Goal: Task Accomplishment & Management: Use online tool/utility

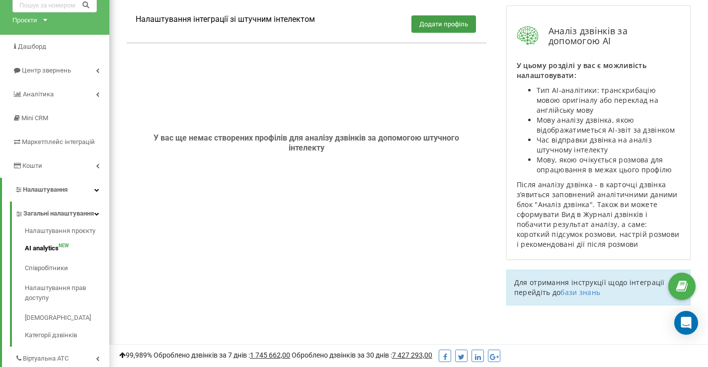
scroll to position [16, 0]
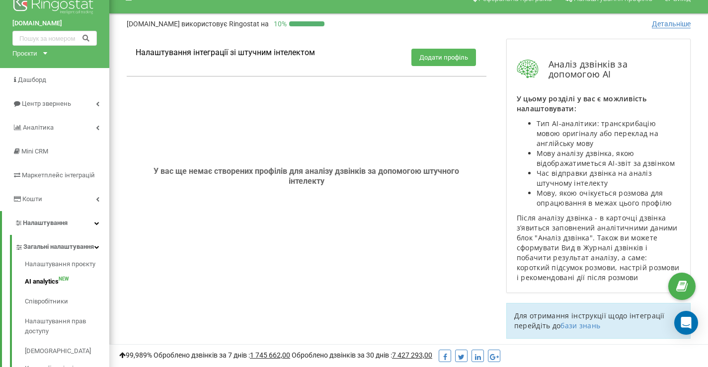
click at [443, 58] on button "Додати профіль" at bounding box center [444, 57] width 65 height 17
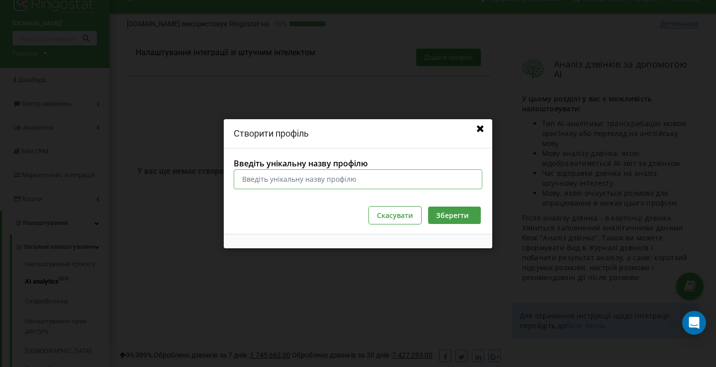
click at [335, 186] on input "Введіть унікальну назву профілю" at bounding box center [358, 179] width 249 height 20
click at [387, 214] on button "Скасувати" at bounding box center [395, 214] width 52 height 17
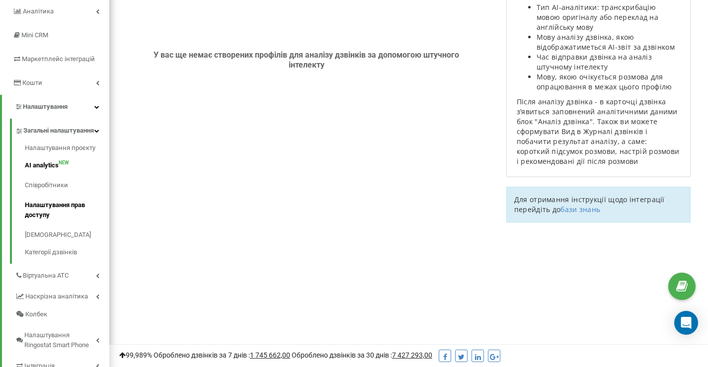
scroll to position [149, 0]
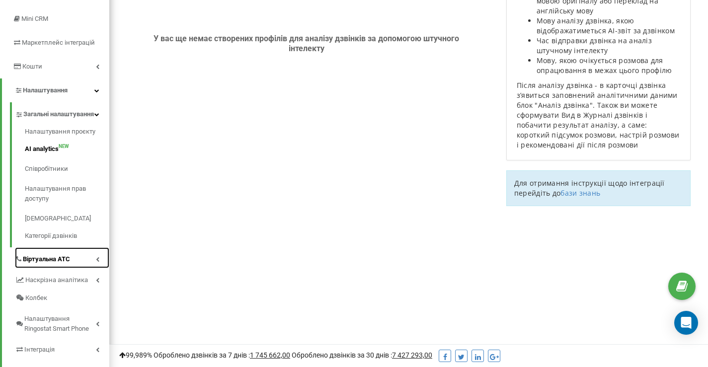
click at [54, 264] on span "Віртуальна АТС" at bounding box center [46, 260] width 47 height 10
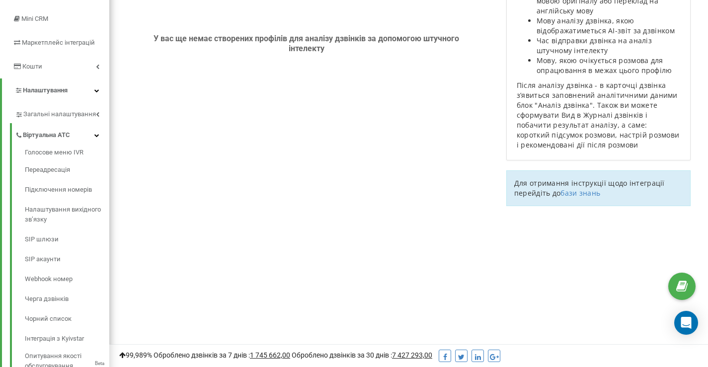
click at [54, 266] on div "Голосове меню IVR Переадресація Підключення номерів Налаштування вихідного зв’я…" at bounding box center [59, 266] width 99 height 244
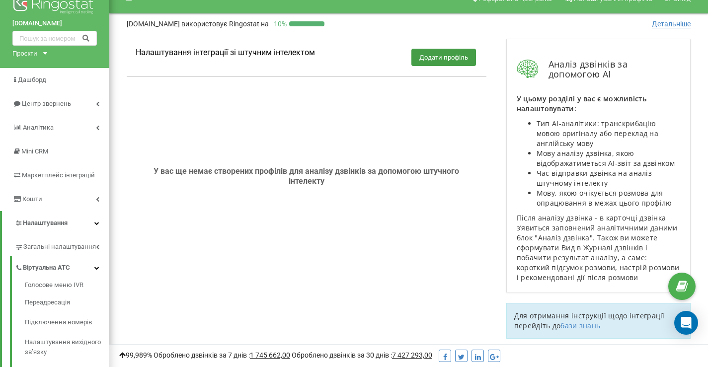
scroll to position [0, 0]
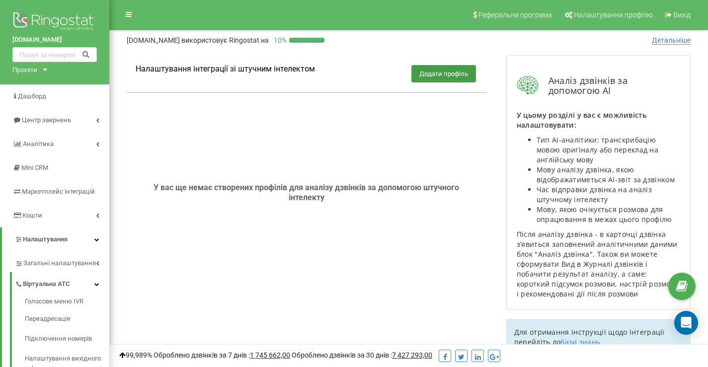
click at [249, 157] on div "У вас ще немає створених профілів для аналізу дзвінків за допомогою штучного ін…" at bounding box center [307, 192] width 360 height 183
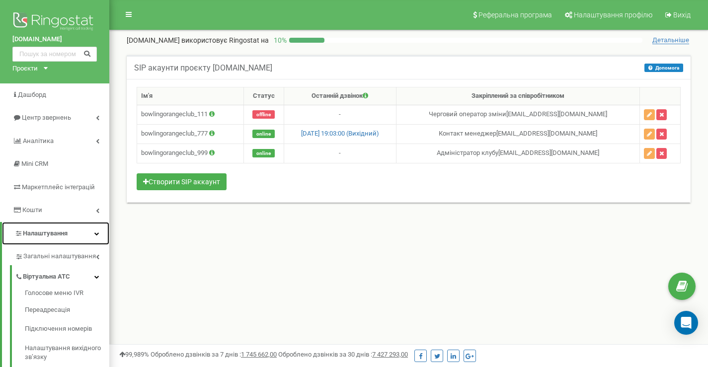
click at [90, 233] on link "Налаштування" at bounding box center [55, 233] width 107 height 23
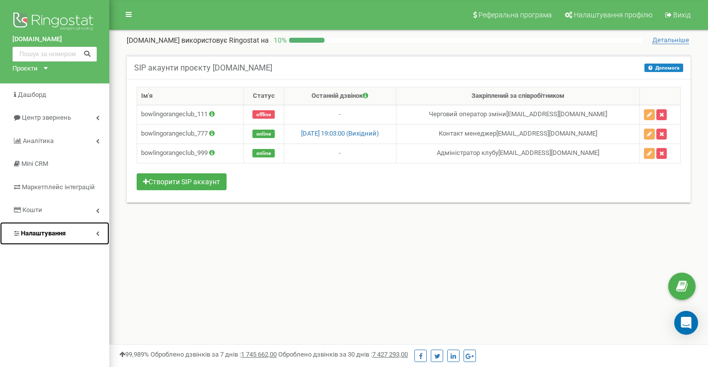
click at [90, 233] on link "Налаштування" at bounding box center [54, 233] width 109 height 23
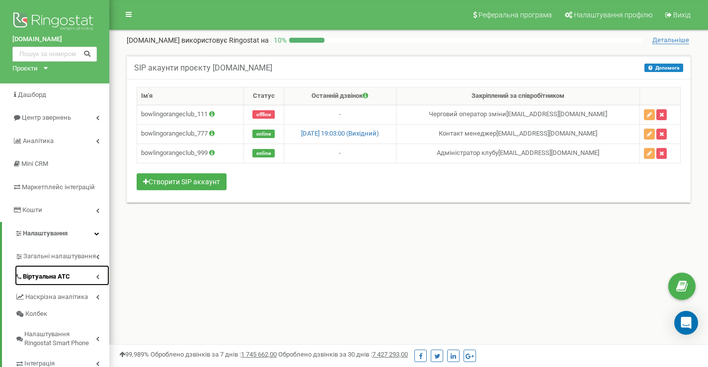
click at [59, 275] on span "Віртуальна АТС" at bounding box center [46, 276] width 47 height 9
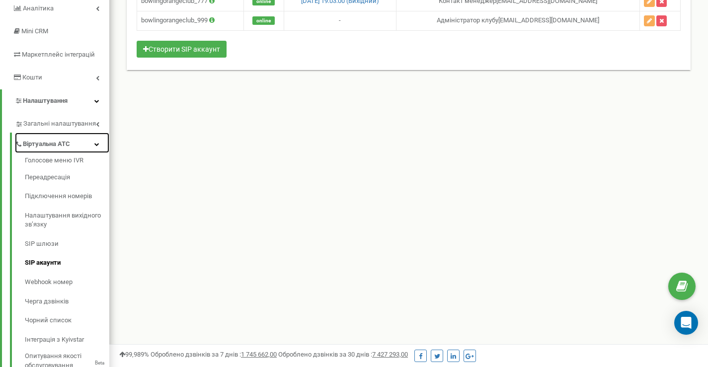
scroll to position [182, 0]
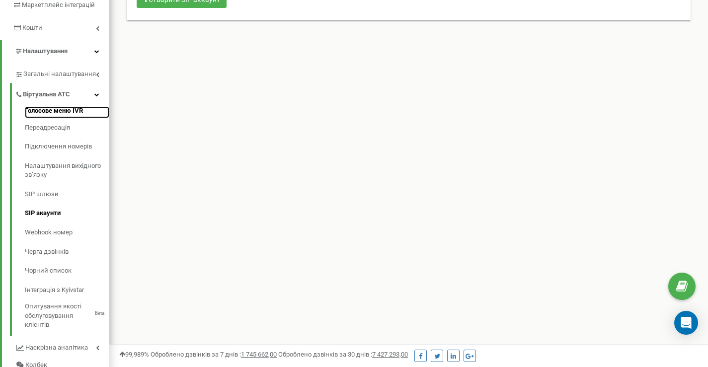
click at [63, 112] on link "Голосове меню IVR" at bounding box center [67, 112] width 85 height 12
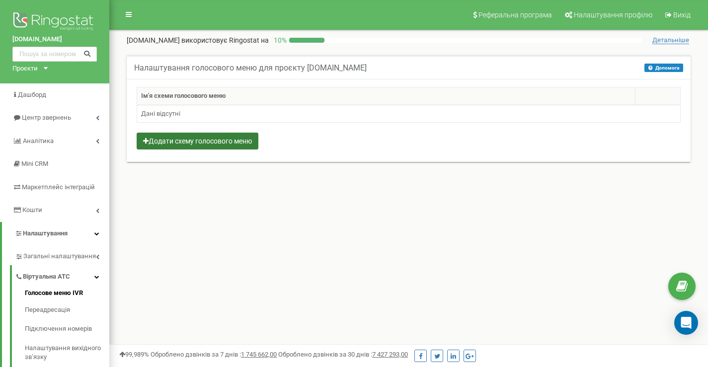
click at [233, 145] on button "Додати схему голосового меню" at bounding box center [198, 141] width 122 height 17
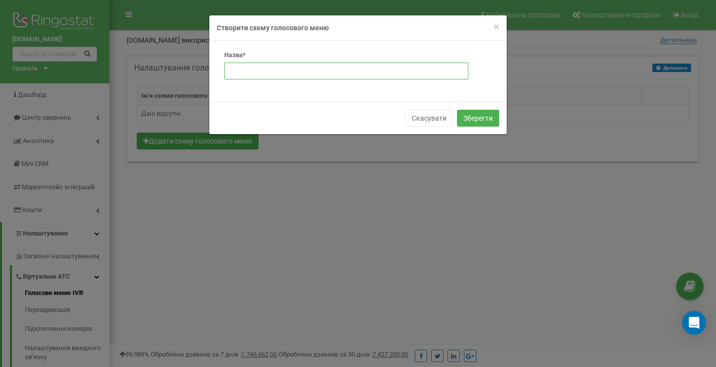
click at [289, 73] on input "text" at bounding box center [346, 71] width 244 height 17
click at [367, 71] on input "text" at bounding box center [346, 71] width 244 height 17
click at [436, 122] on button "Скасувати" at bounding box center [429, 118] width 48 height 17
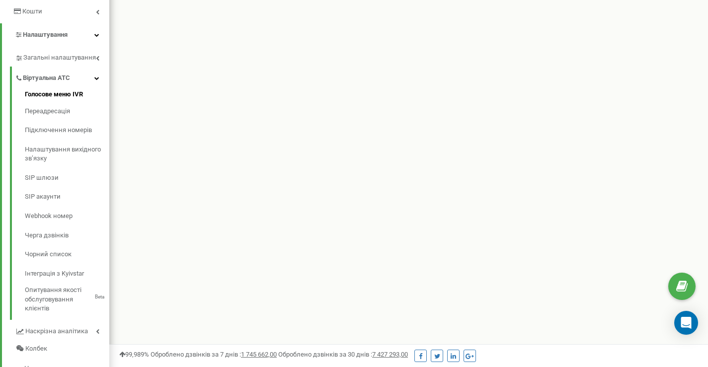
scroll to position [249, 0]
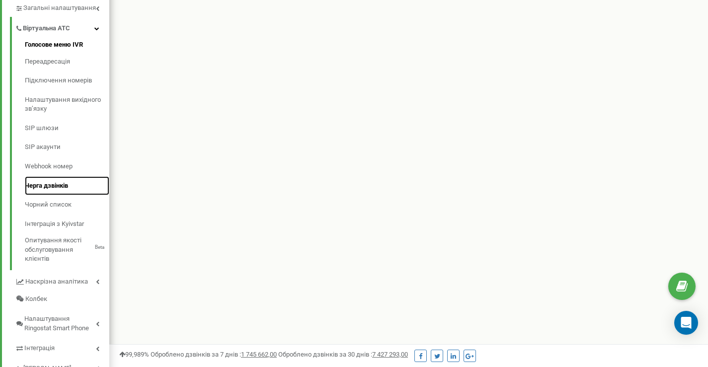
click at [54, 187] on link "Черга дзвінків" at bounding box center [67, 185] width 85 height 19
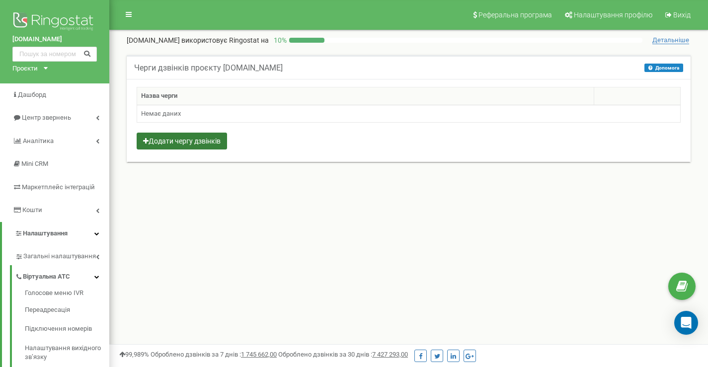
click at [191, 143] on button "Додати чергу дзвінків" at bounding box center [182, 141] width 90 height 17
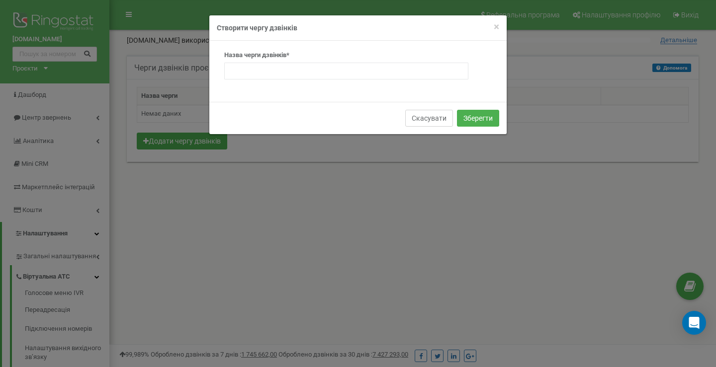
click at [428, 119] on button "Скасувати" at bounding box center [429, 118] width 48 height 17
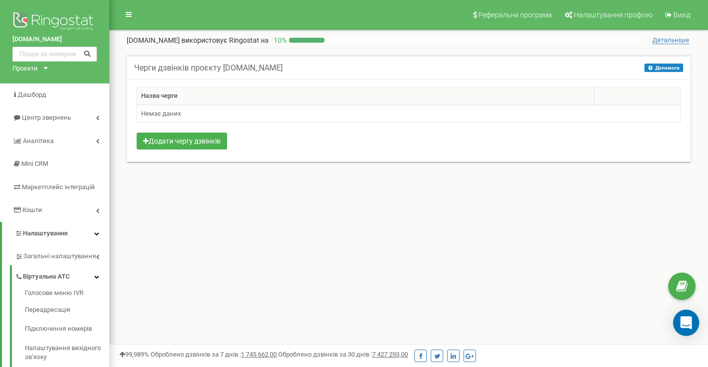
click at [677, 325] on div "Open Intercom Messenger" at bounding box center [687, 323] width 26 height 26
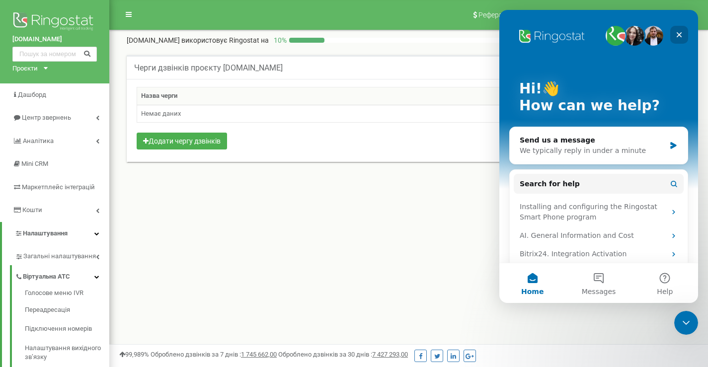
click at [680, 38] on icon "Close" at bounding box center [680, 35] width 8 height 8
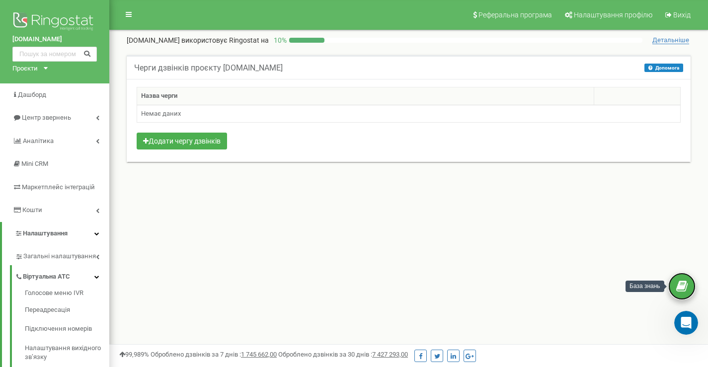
click at [683, 287] on icon at bounding box center [682, 286] width 11 height 15
